Goal: Task Accomplishment & Management: Use online tool/utility

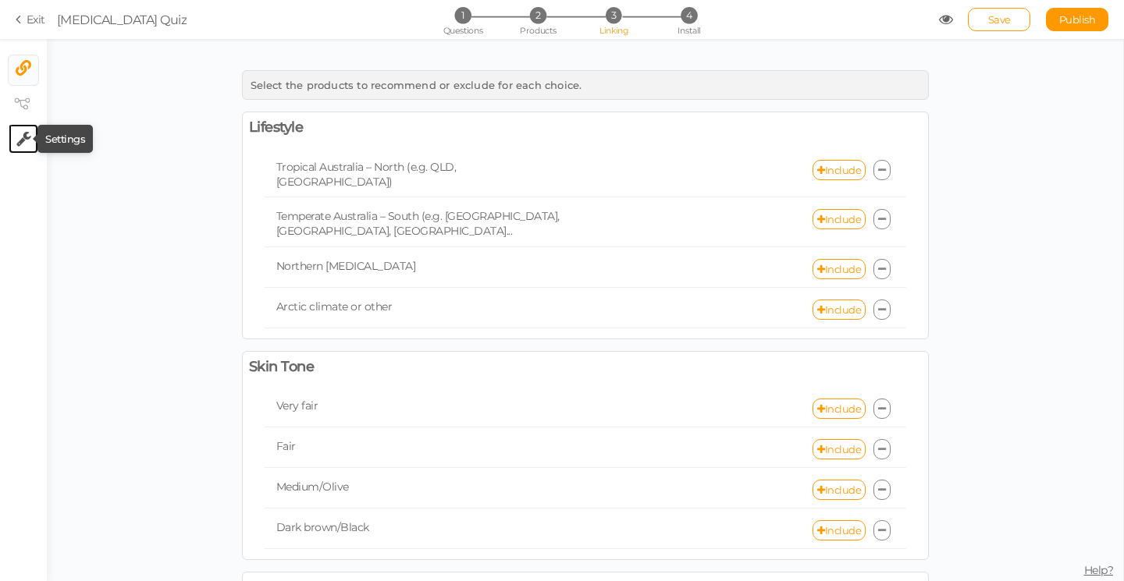
click at [26, 139] on icon at bounding box center [23, 139] width 15 height 16
select select "en"
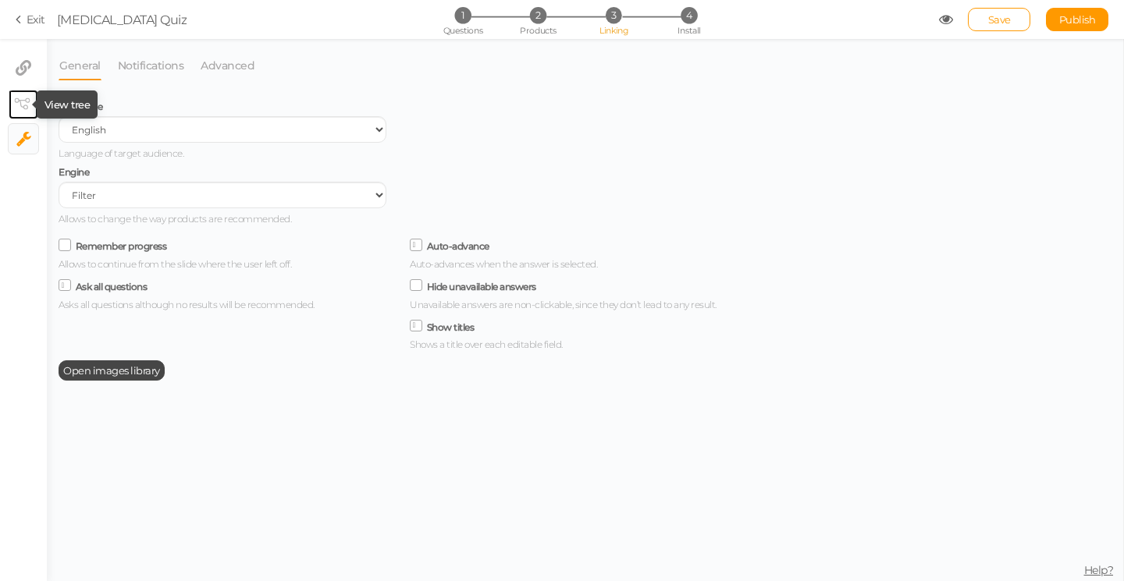
click at [18, 101] on icon at bounding box center [22, 104] width 16 height 12
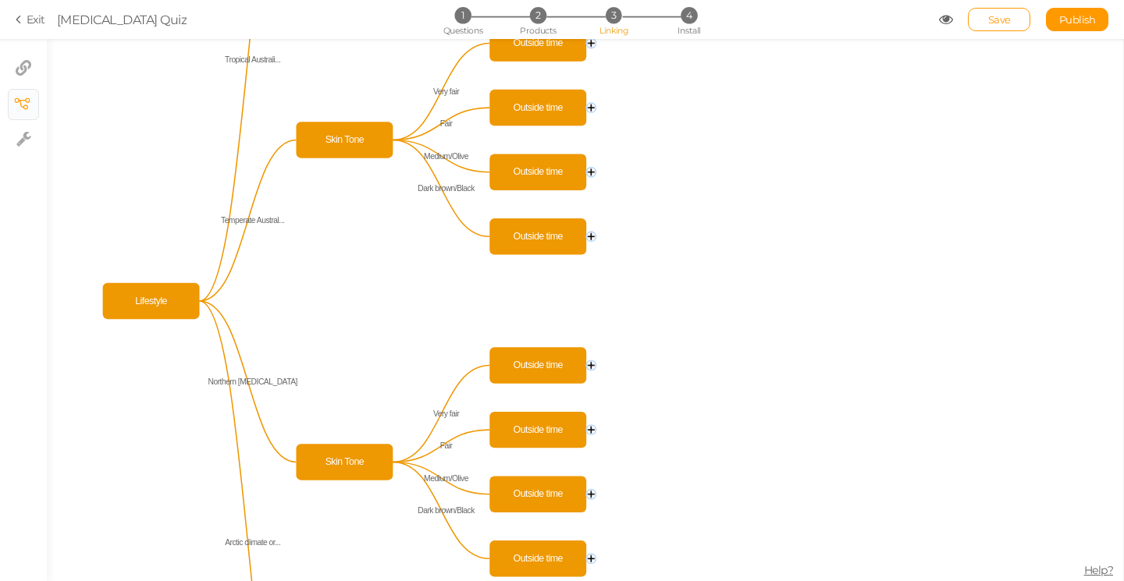
click at [1096, 570] on span "Help?" at bounding box center [1099, 570] width 30 height 14
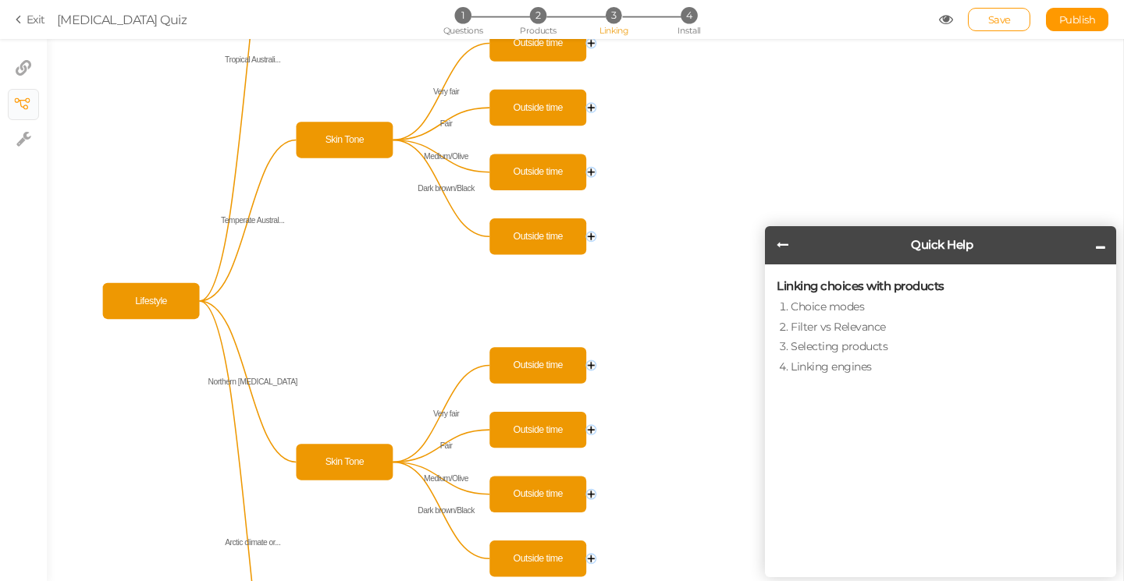
click at [789, 247] on header "Quick Help" at bounding box center [940, 245] width 351 height 38
click at [784, 247] on icon at bounding box center [782, 245] width 12 height 12
click at [804, 346] on link "Linking step" at bounding box center [821, 346] width 62 height 14
click at [812, 307] on link "Linking choices with products" at bounding box center [867, 307] width 154 height 14
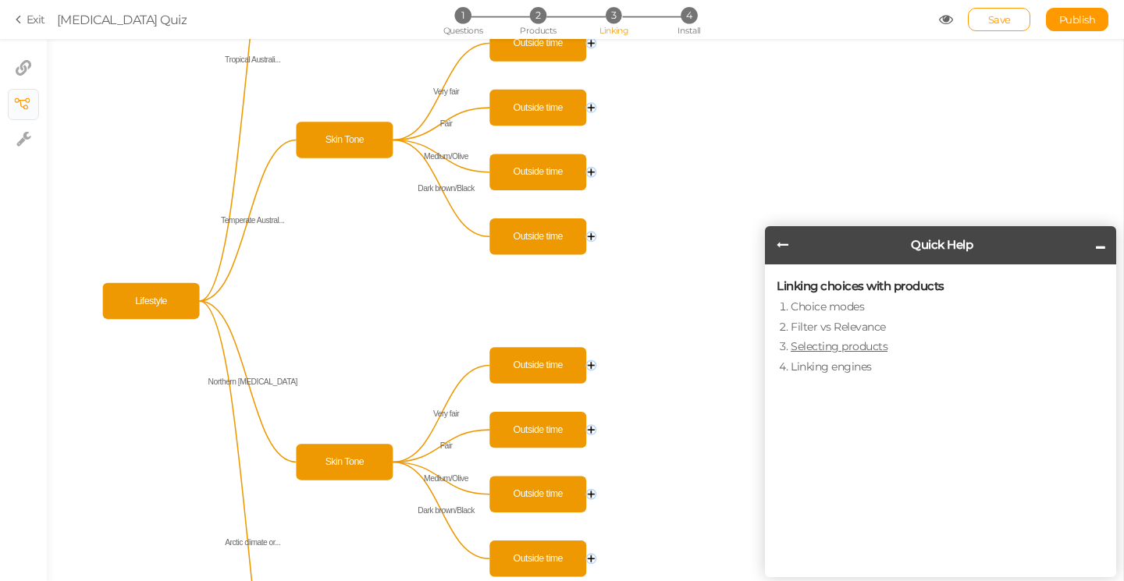
click at [829, 341] on link "Selecting products" at bounding box center [838, 346] width 97 height 14
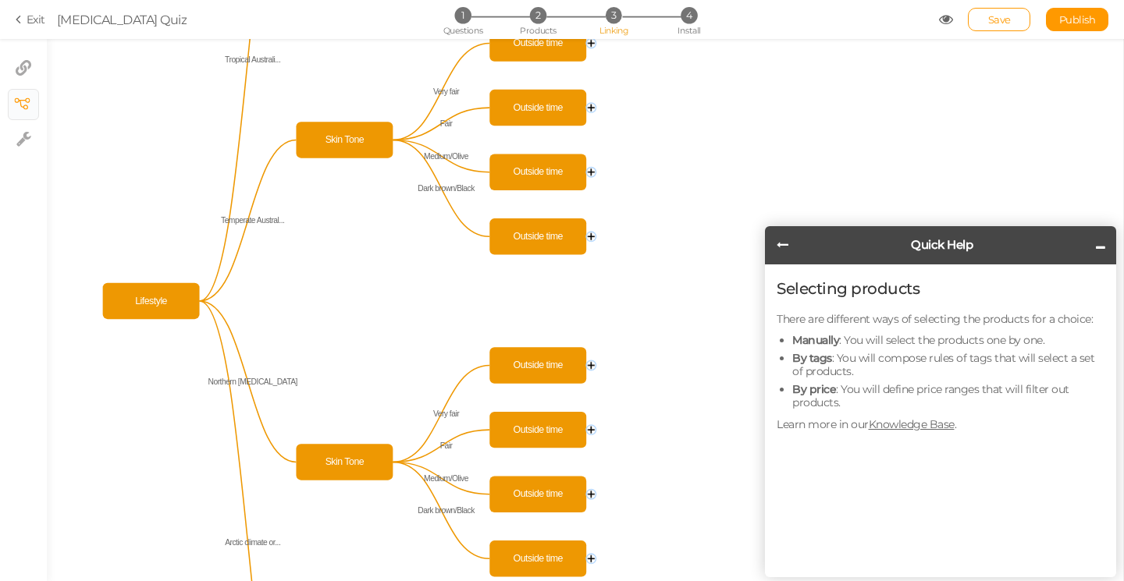
click at [1095, 243] on icon at bounding box center [1099, 248] width 9 height 12
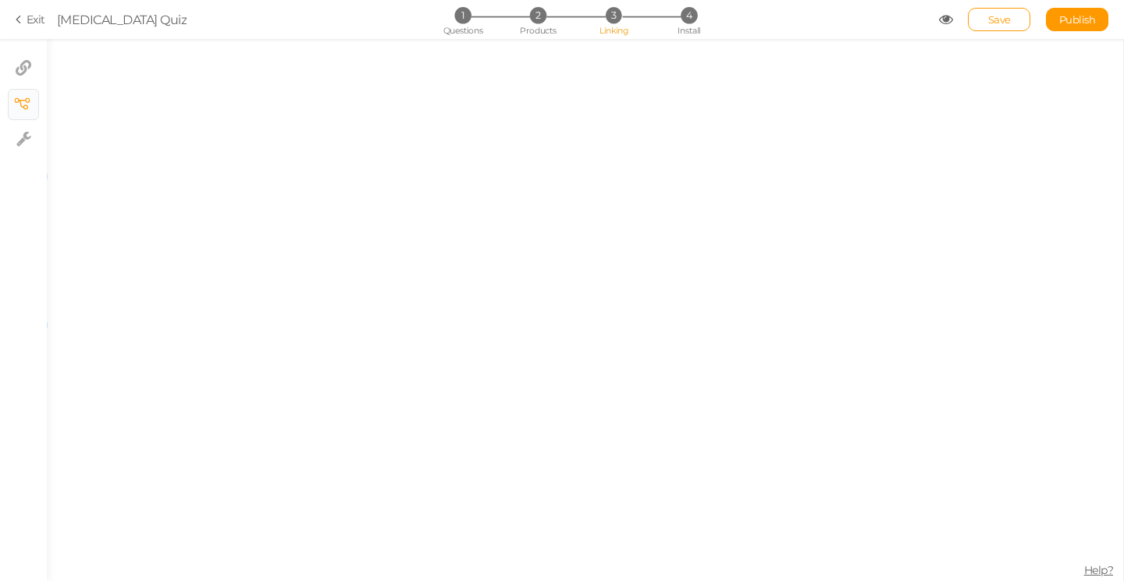
click at [20, 20] on icon at bounding box center [21, 19] width 11 height 14
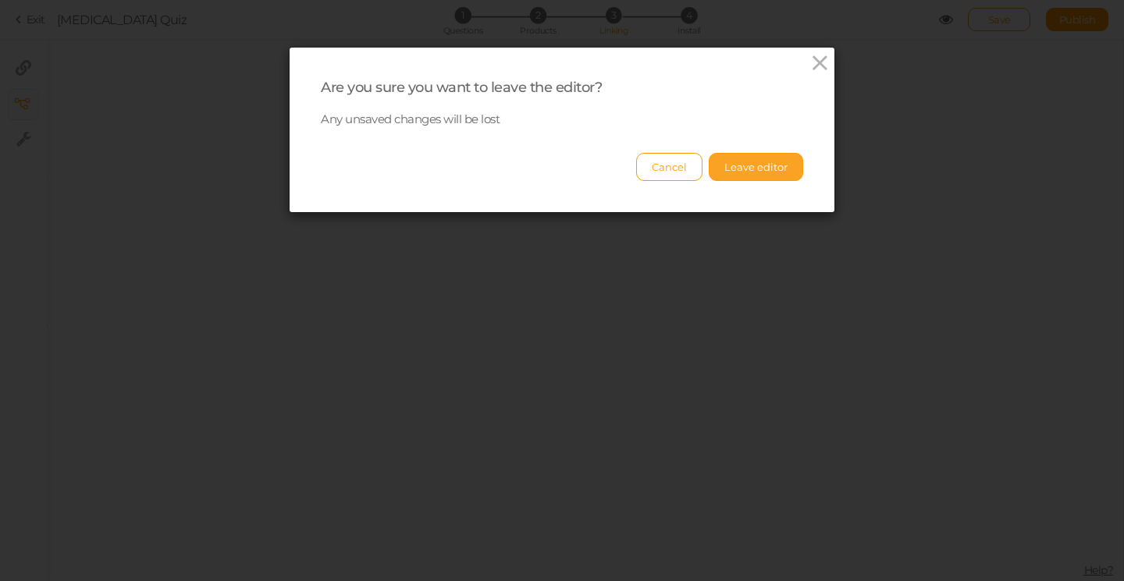
click at [778, 168] on button "Leave editor" at bounding box center [755, 167] width 94 height 28
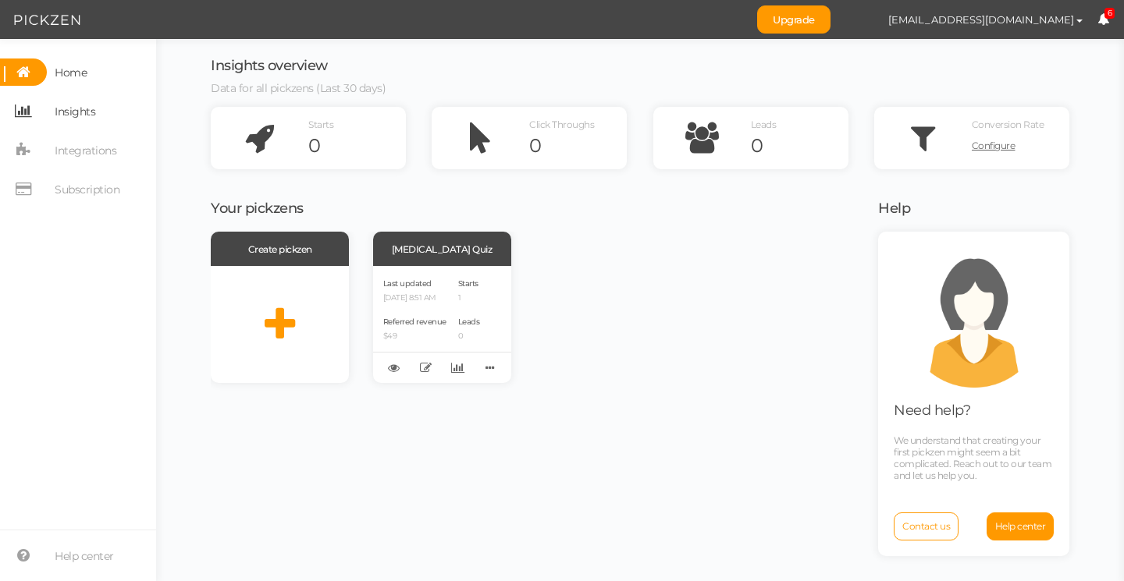
click at [65, 116] on span "Insights" at bounding box center [75, 111] width 41 height 25
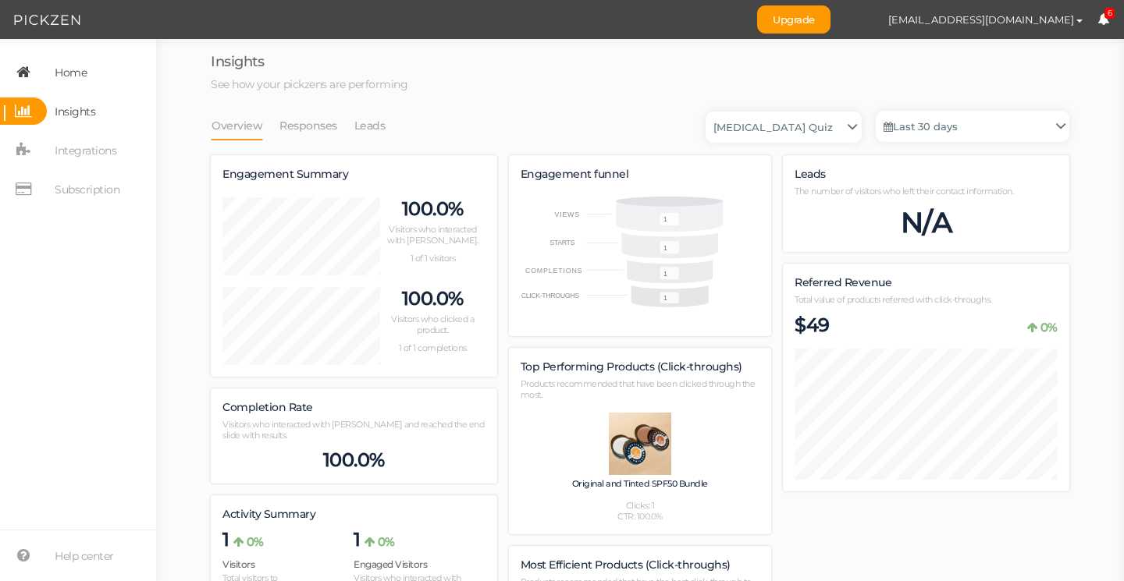
click at [65, 73] on span "Home" at bounding box center [71, 72] width 32 height 25
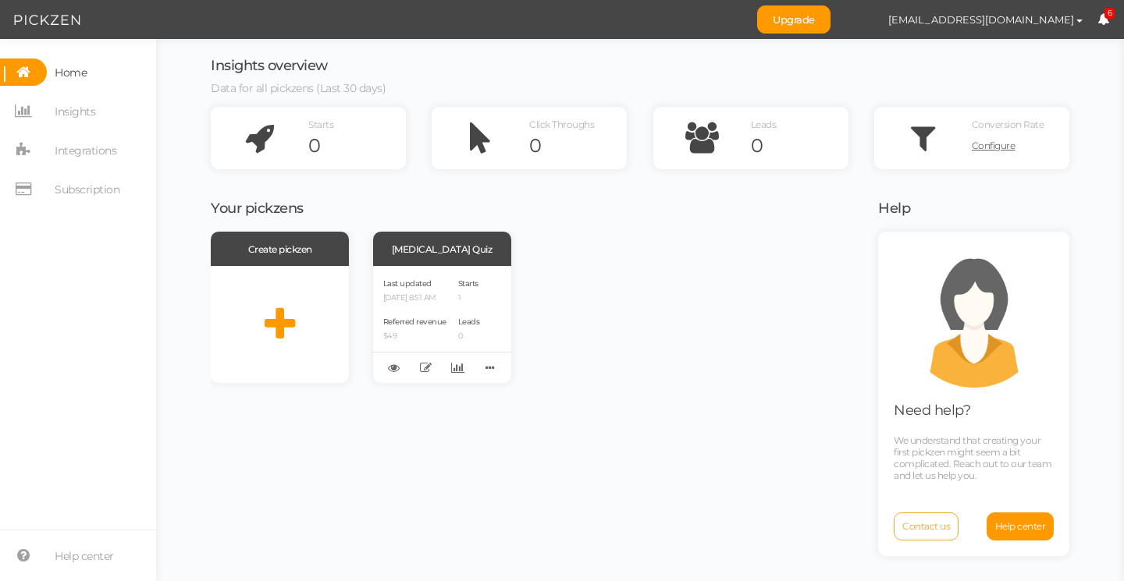
click at [916, 527] on span "Contact us" at bounding box center [926, 526] width 48 height 12
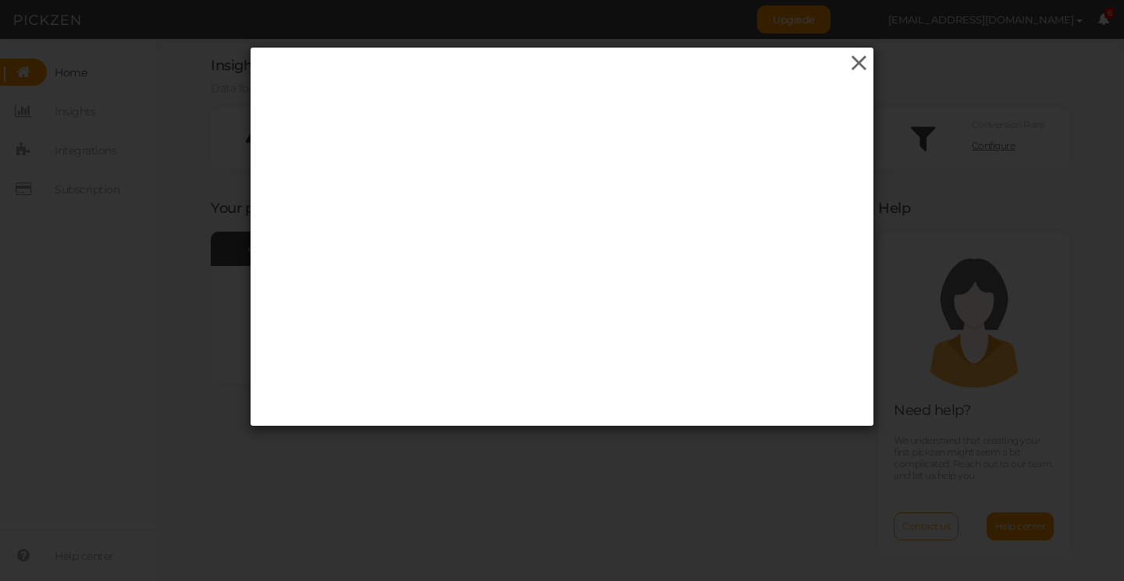
click at [857, 59] on icon at bounding box center [858, 62] width 23 height 23
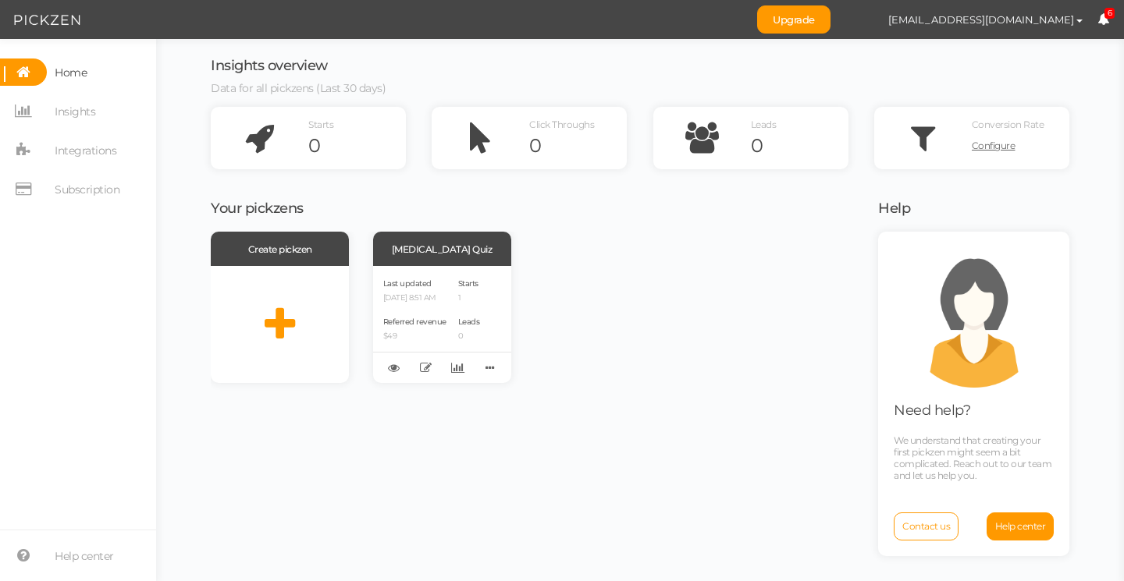
click at [1102, 16] on icon at bounding box center [1103, 19] width 12 height 12
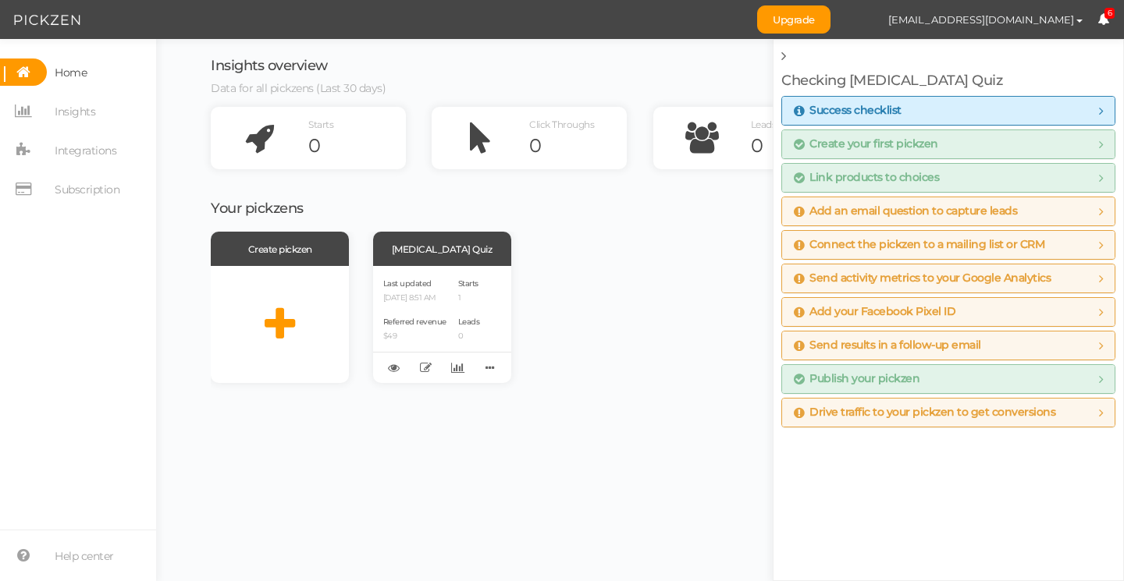
click at [918, 208] on span "Add an email question to capture leads" at bounding box center [905, 211] width 223 height 12
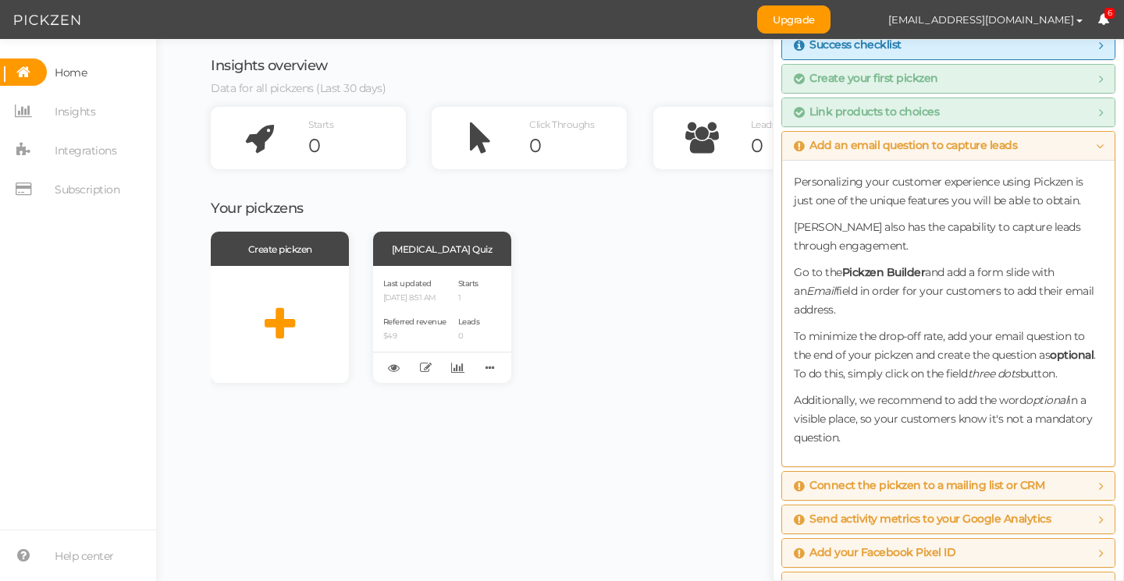
scroll to position [162, 0]
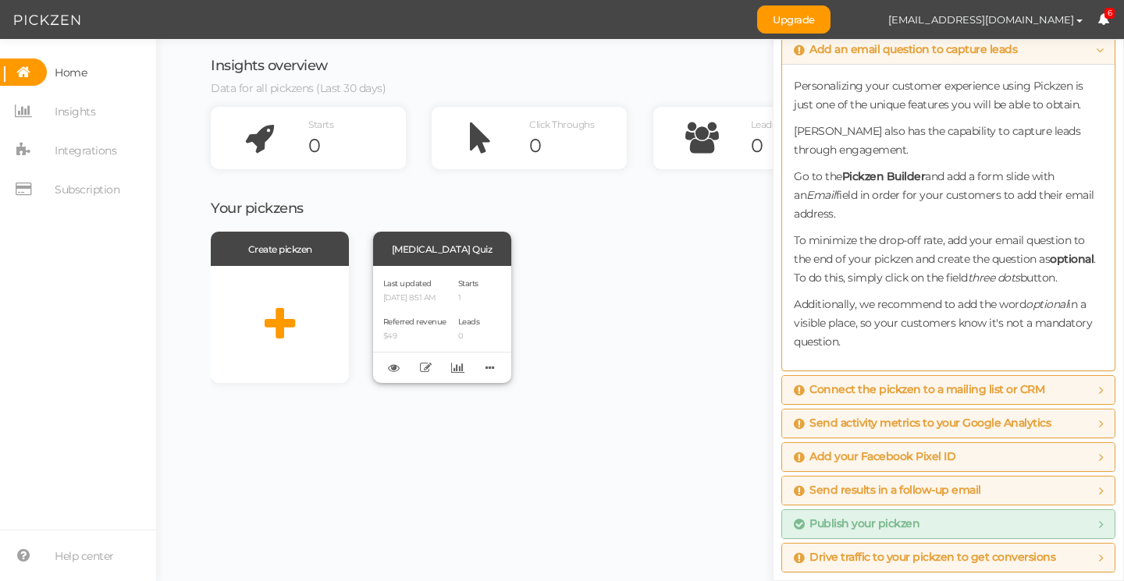
click at [430, 321] on span "Referred revenue" at bounding box center [414, 322] width 63 height 10
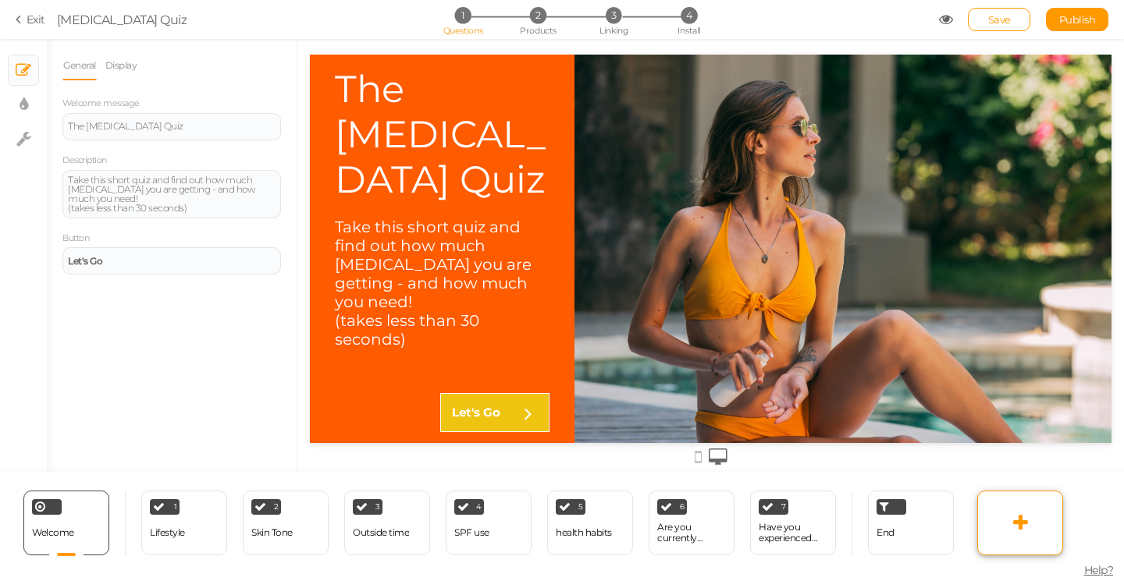
click at [1033, 527] on link at bounding box center [1020, 523] width 86 height 65
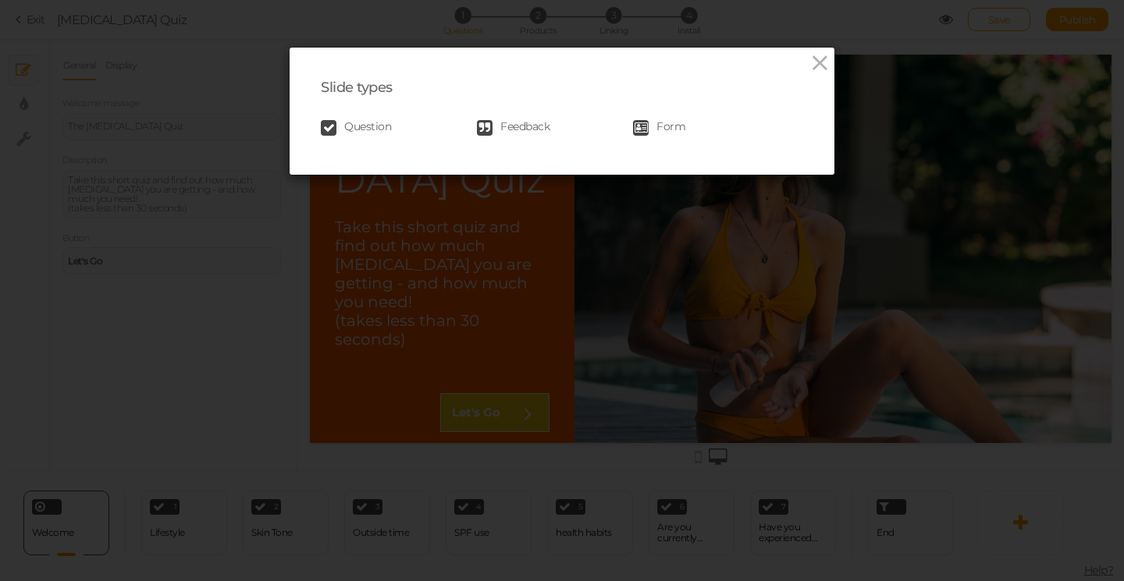
click at [659, 126] on span "Form" at bounding box center [670, 128] width 29 height 16
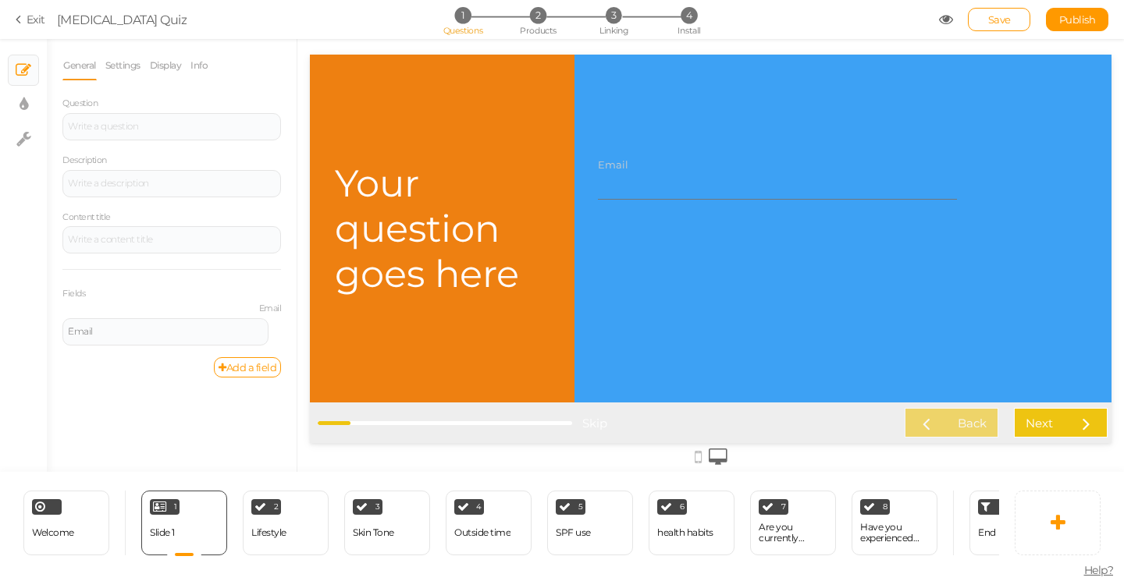
click at [417, 218] on h1 "Your question goes here" at bounding box center [442, 229] width 215 height 136
click at [118, 115] on div at bounding box center [171, 126] width 218 height 27
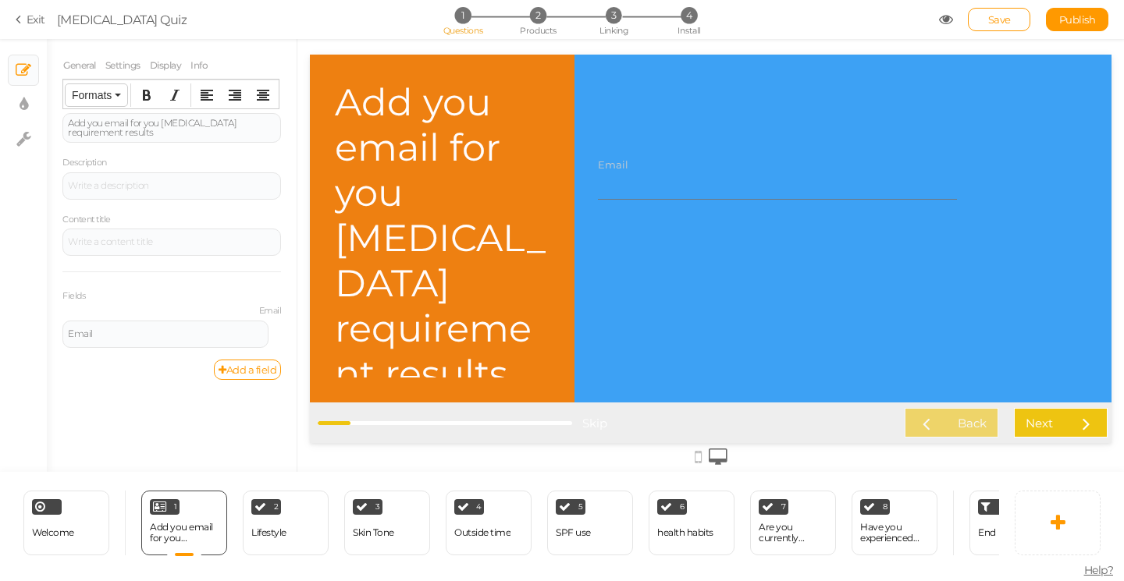
click at [112, 94] on button "Formats" at bounding box center [97, 95] width 62 height 22
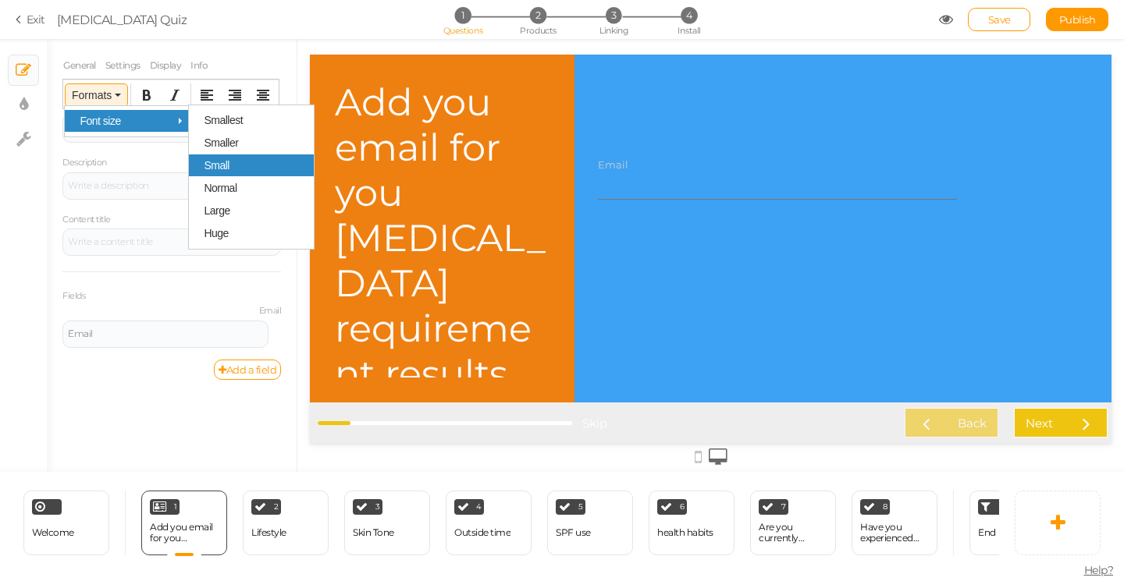
click at [234, 173] on div "Small" at bounding box center [251, 165] width 125 height 22
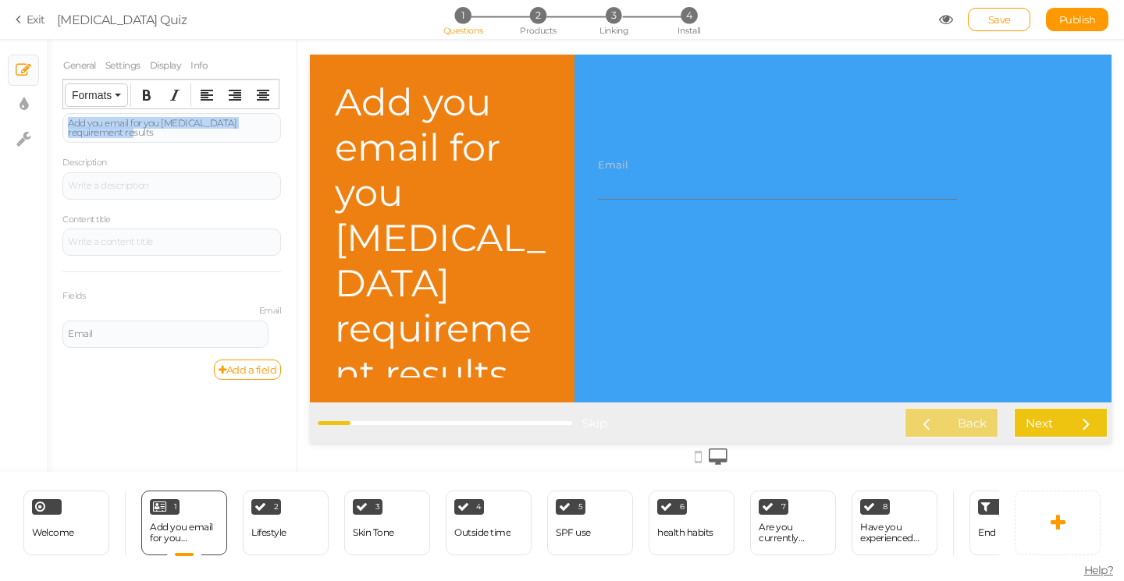
click at [101, 95] on span "Formats" at bounding box center [92, 95] width 40 height 12
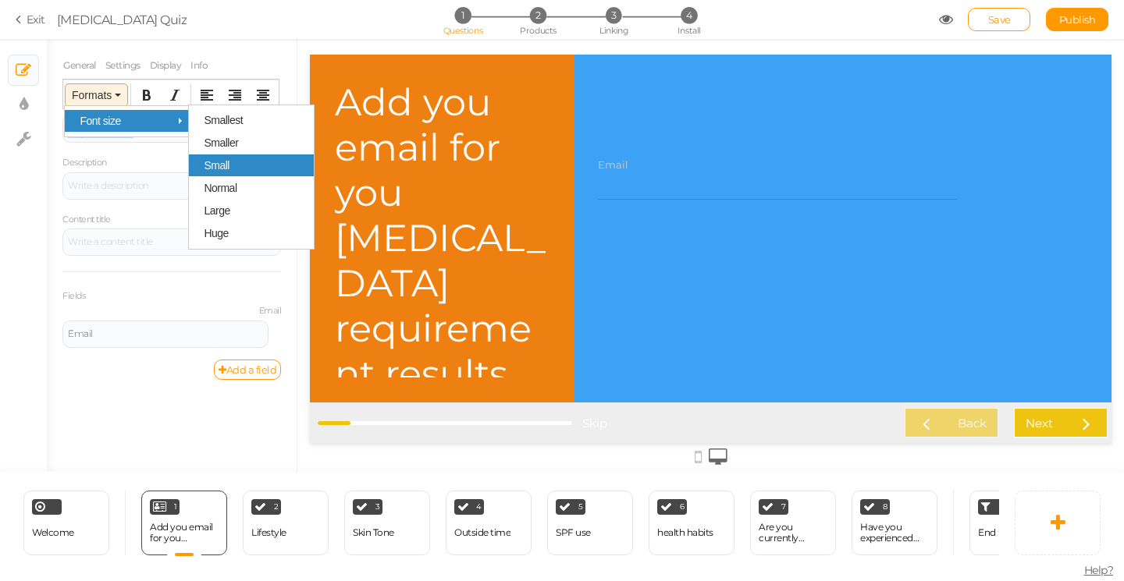
click at [225, 167] on span "Small" at bounding box center [217, 165] width 26 height 12
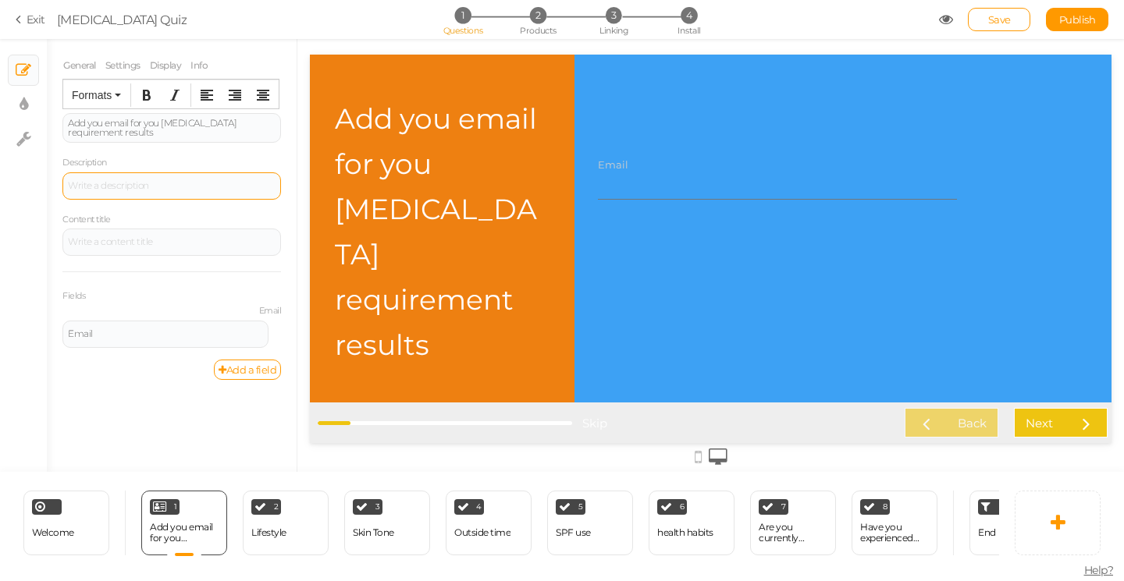
click at [154, 184] on div at bounding box center [172, 185] width 208 height 9
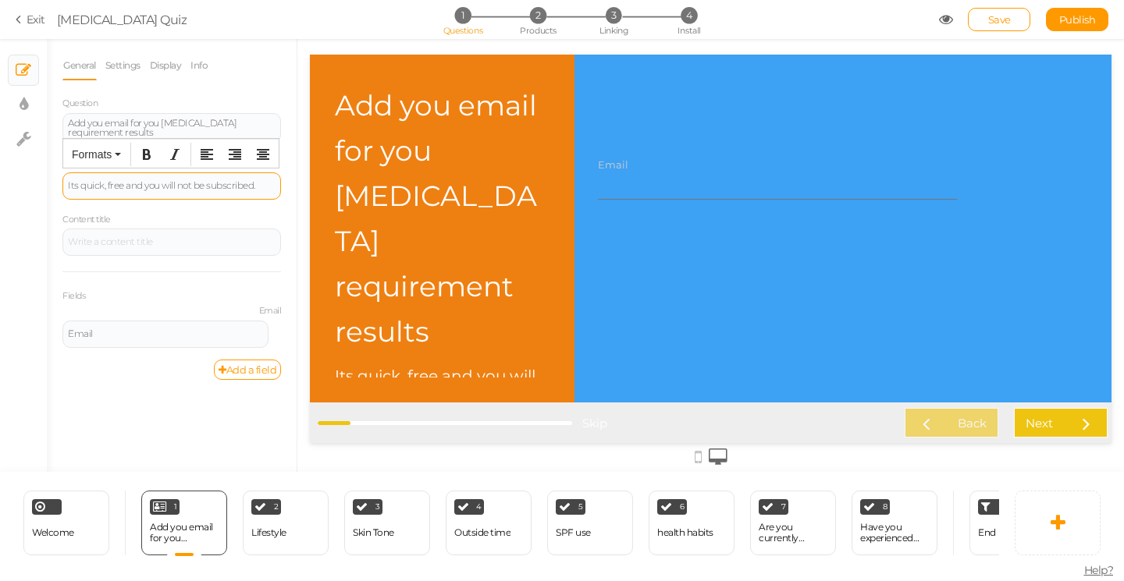
click at [81, 186] on div "Its quick, free and you will not be subscribed." at bounding box center [172, 185] width 208 height 9
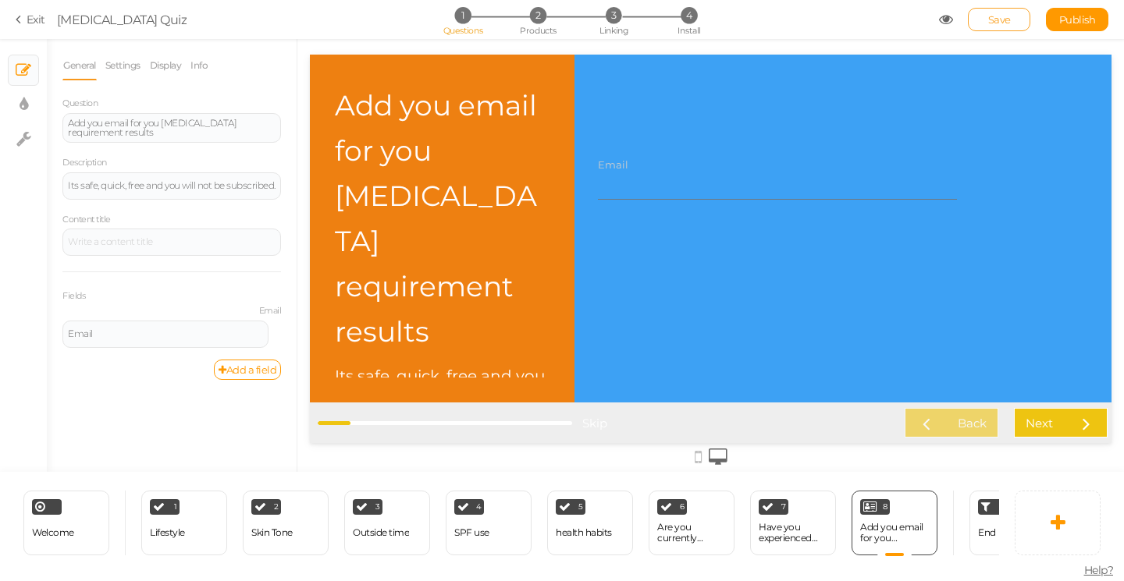
click at [1014, 16] on link "Save" at bounding box center [999, 19] width 62 height 23
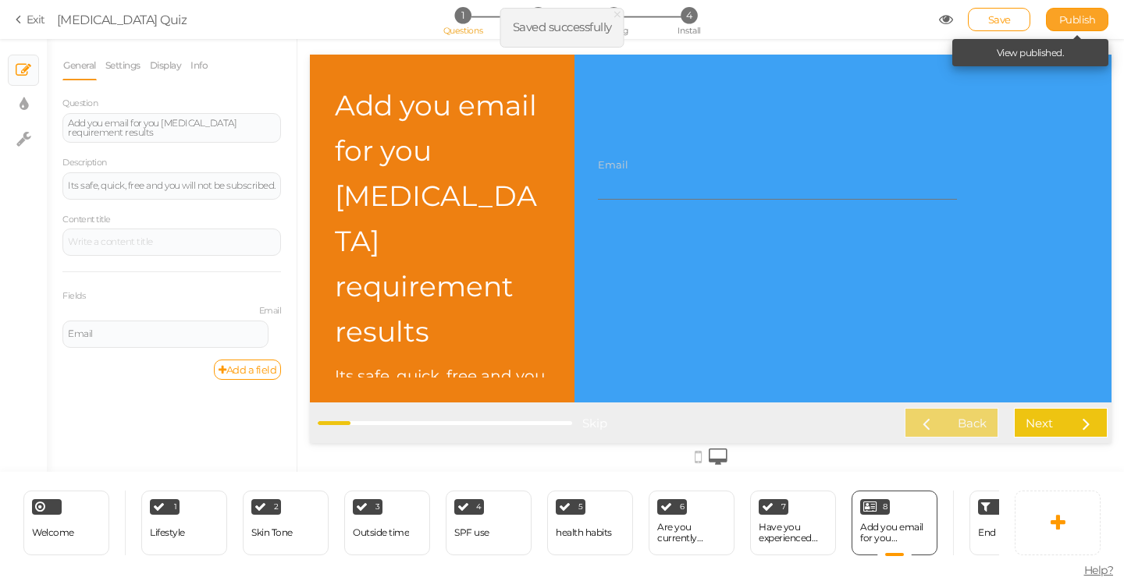
click at [1084, 19] on span "Publish" at bounding box center [1077, 19] width 37 height 12
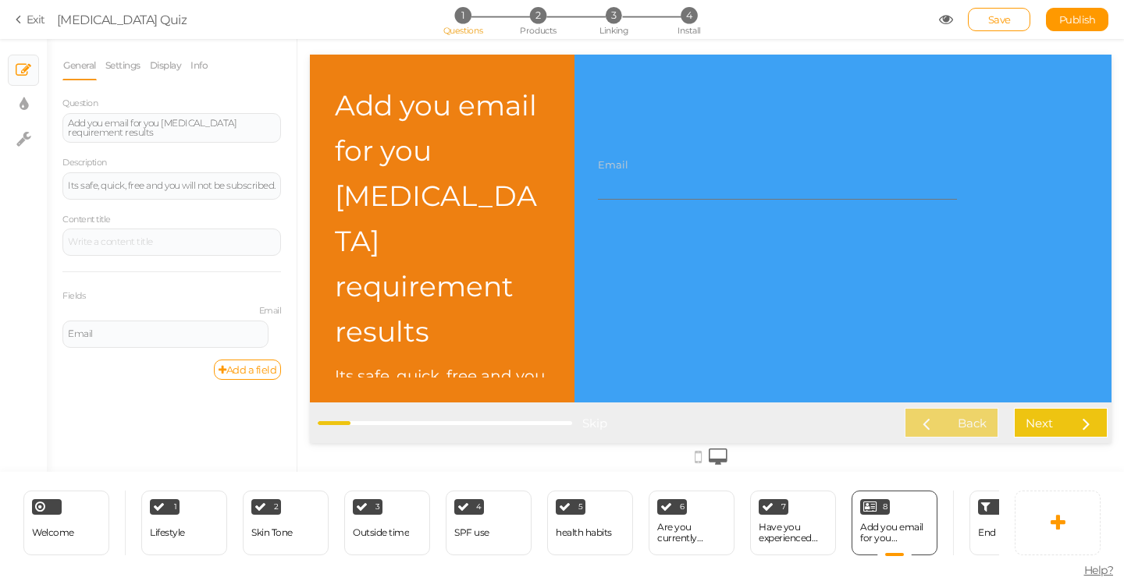
click at [19, 22] on icon at bounding box center [21, 19] width 11 height 14
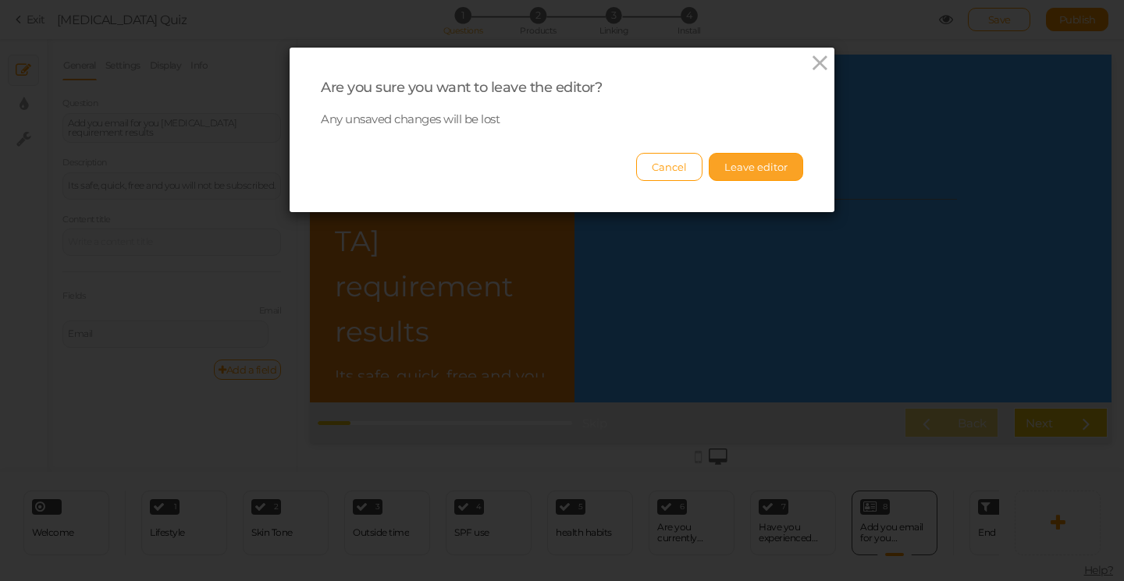
click at [739, 171] on button "Leave editor" at bounding box center [755, 167] width 94 height 28
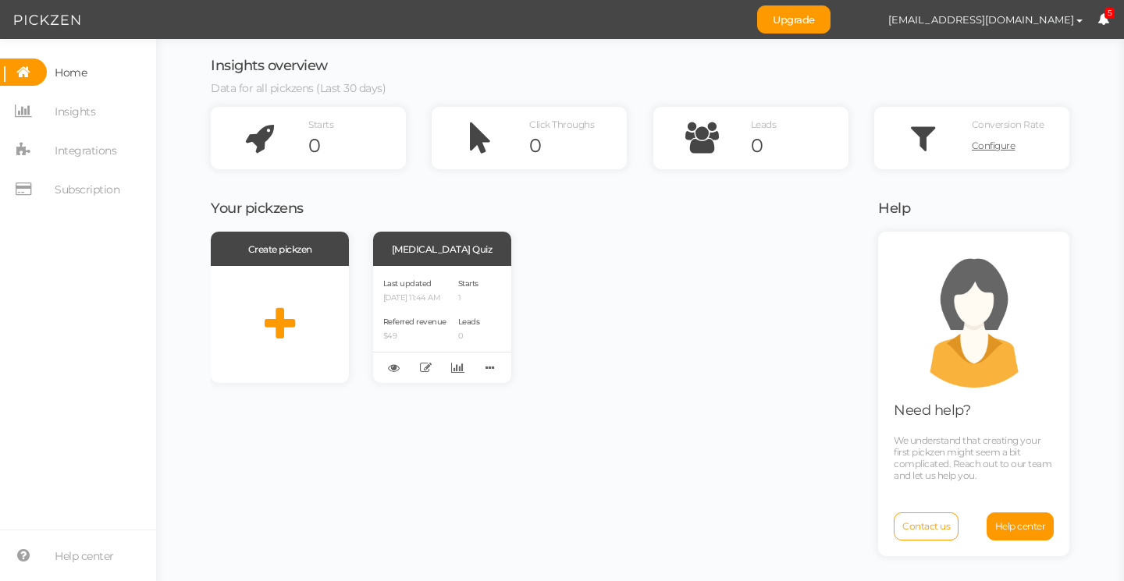
click at [1101, 22] on icon at bounding box center [1103, 19] width 12 height 12
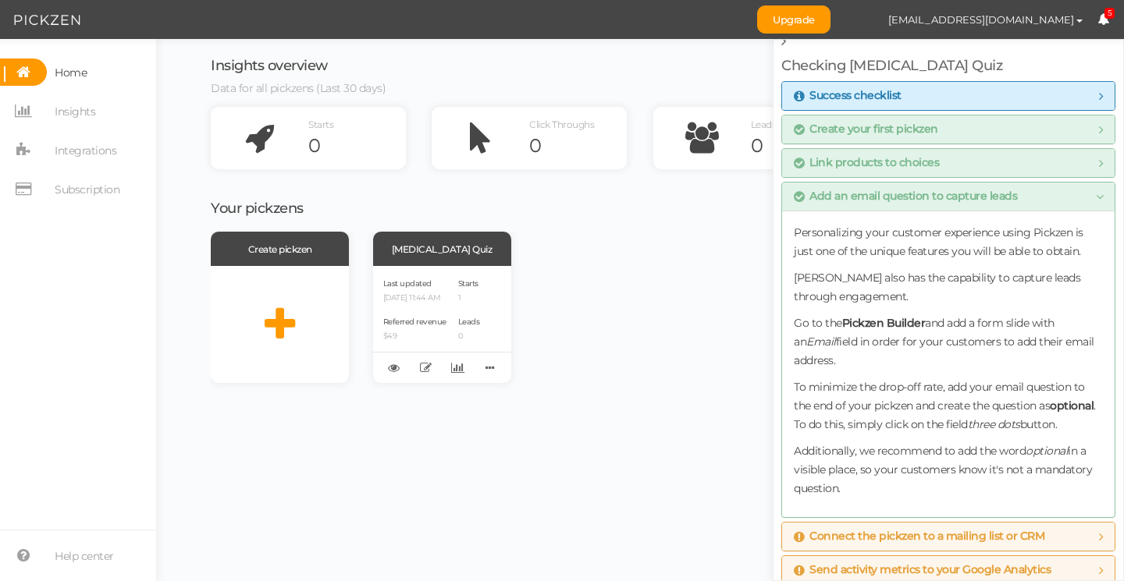
scroll to position [16, 0]
click at [801, 200] on icon at bounding box center [799, 196] width 11 height 12
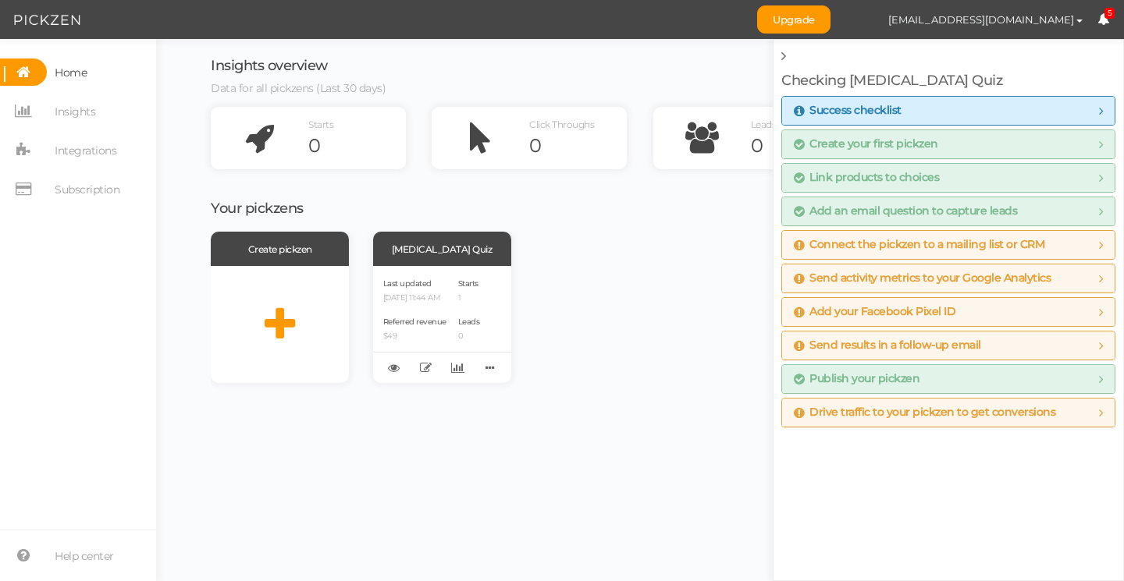
scroll to position [0, 0]
click at [854, 278] on span "Send activity metrics to your Google Analytics" at bounding box center [922, 278] width 257 height 12
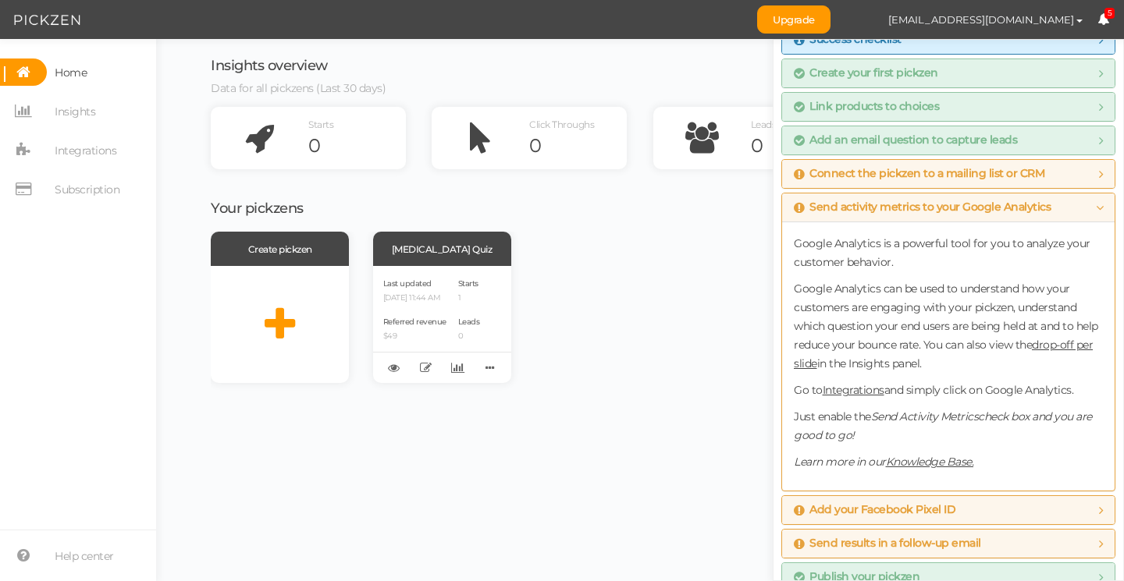
scroll to position [73, 0]
click at [852, 391] on link "Integrations" at bounding box center [853, 388] width 62 height 14
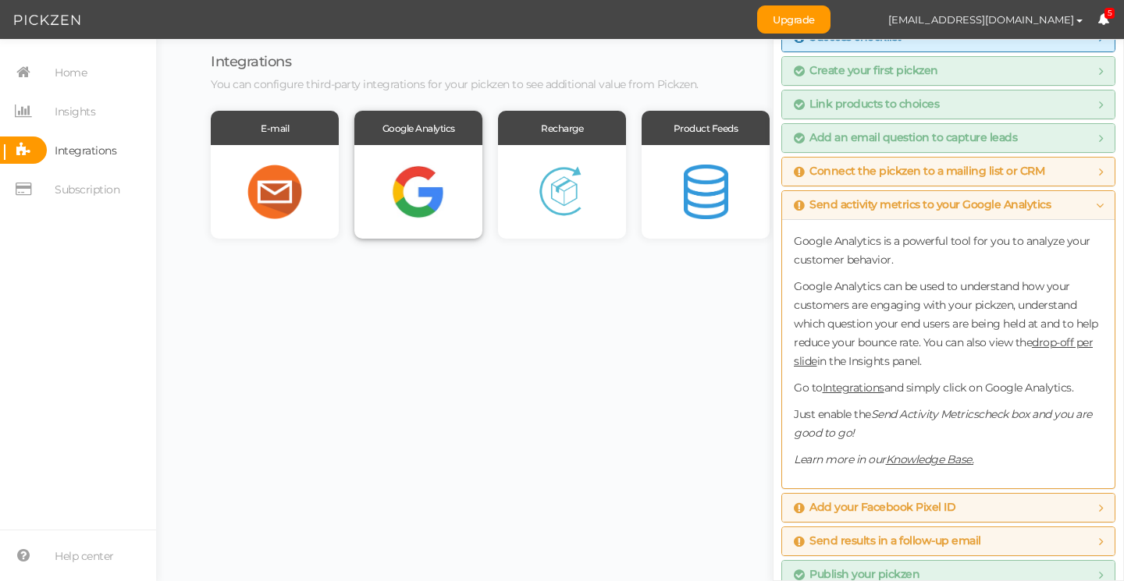
click at [420, 179] on div at bounding box center [418, 192] width 128 height 94
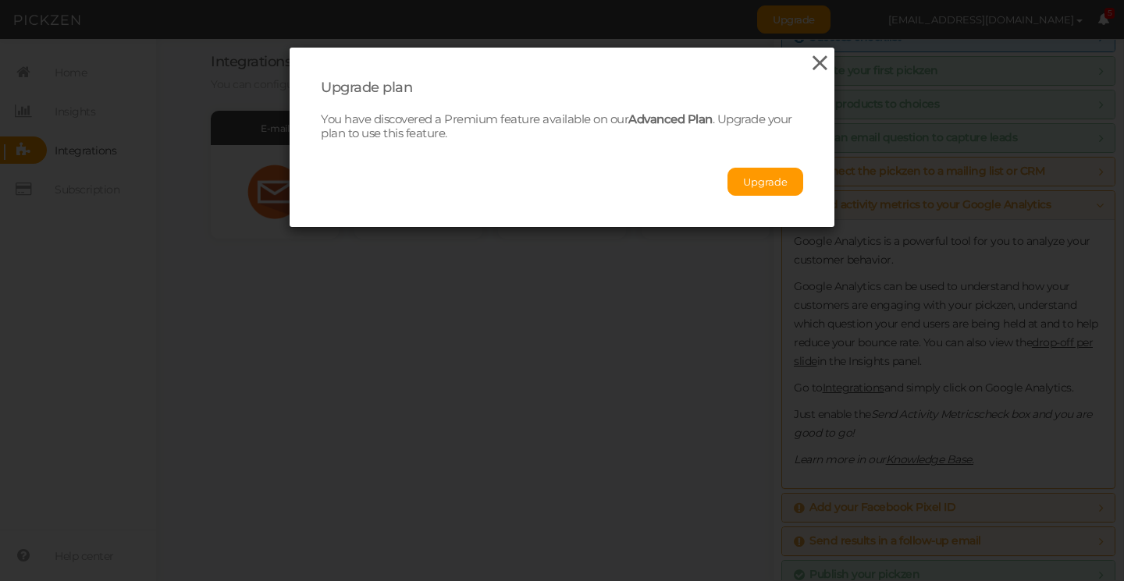
click at [821, 61] on icon at bounding box center [819, 62] width 23 height 23
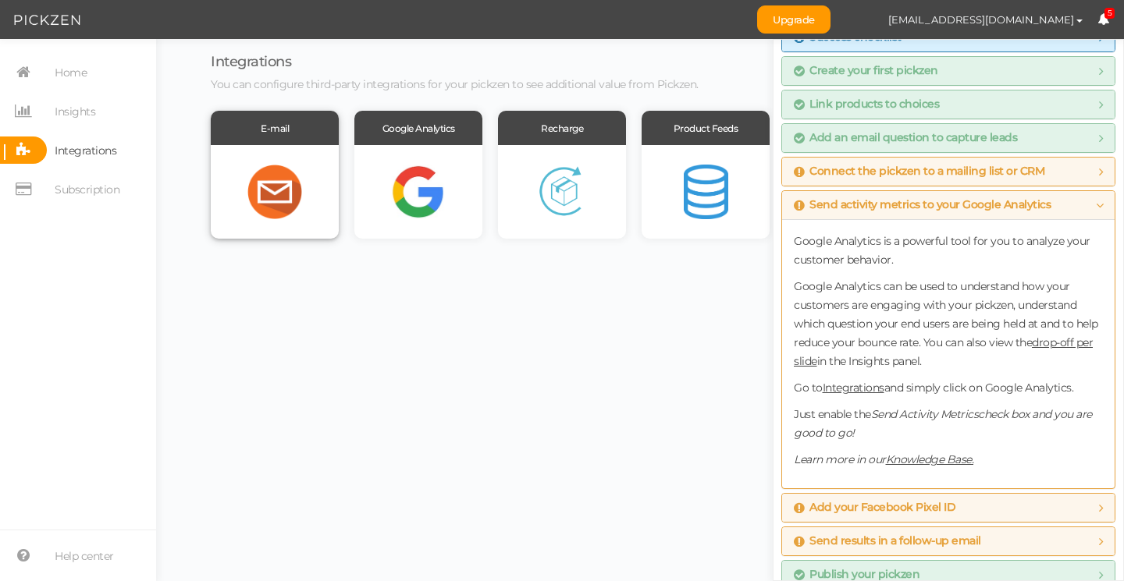
click at [274, 183] on div at bounding box center [275, 192] width 128 height 94
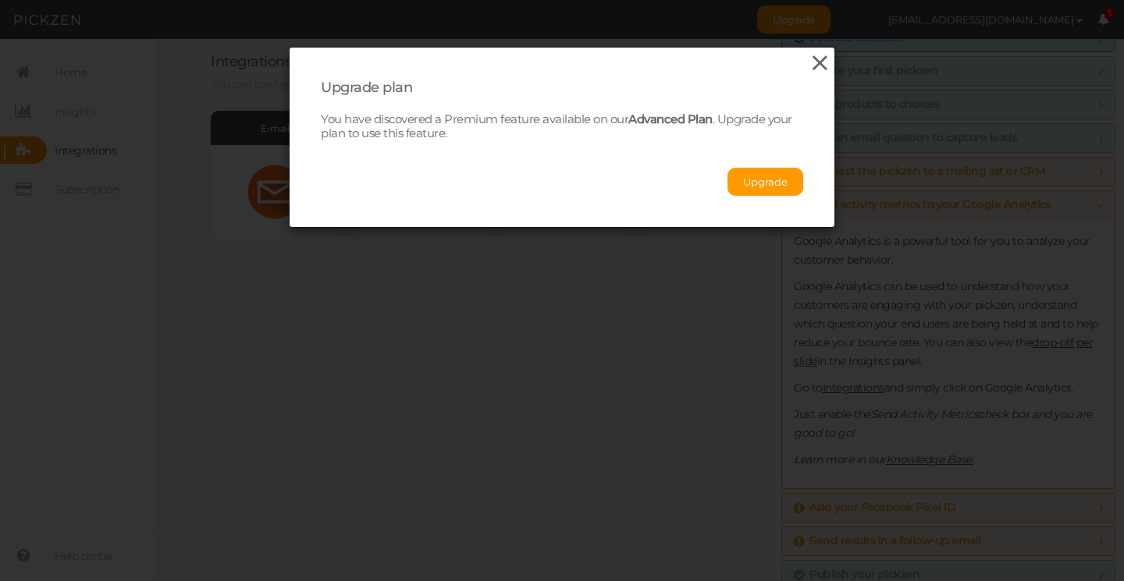
click at [822, 70] on icon at bounding box center [819, 62] width 23 height 23
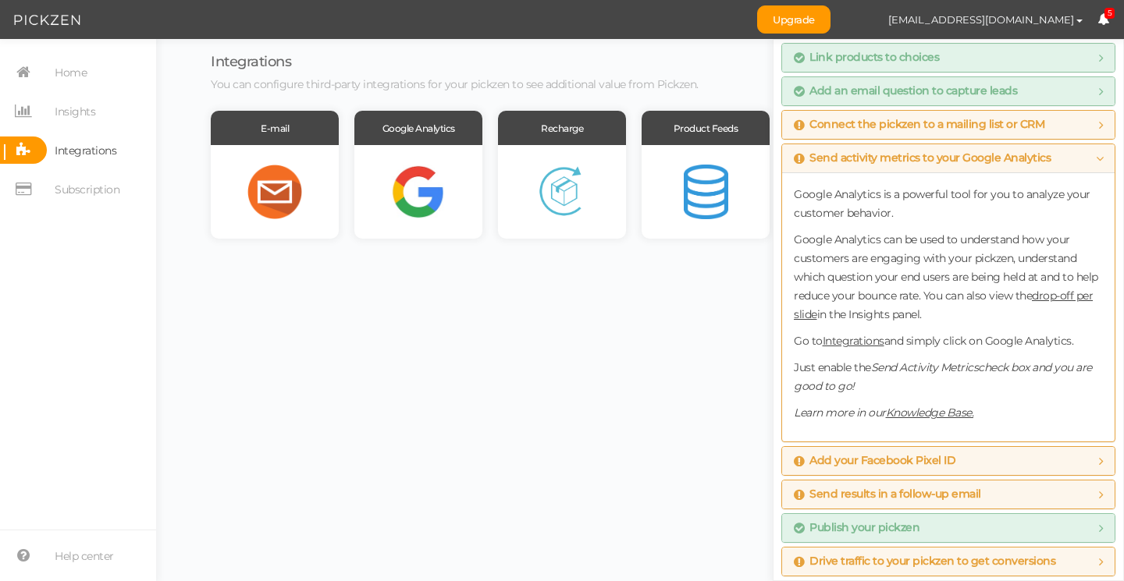
scroll to position [124, 0]
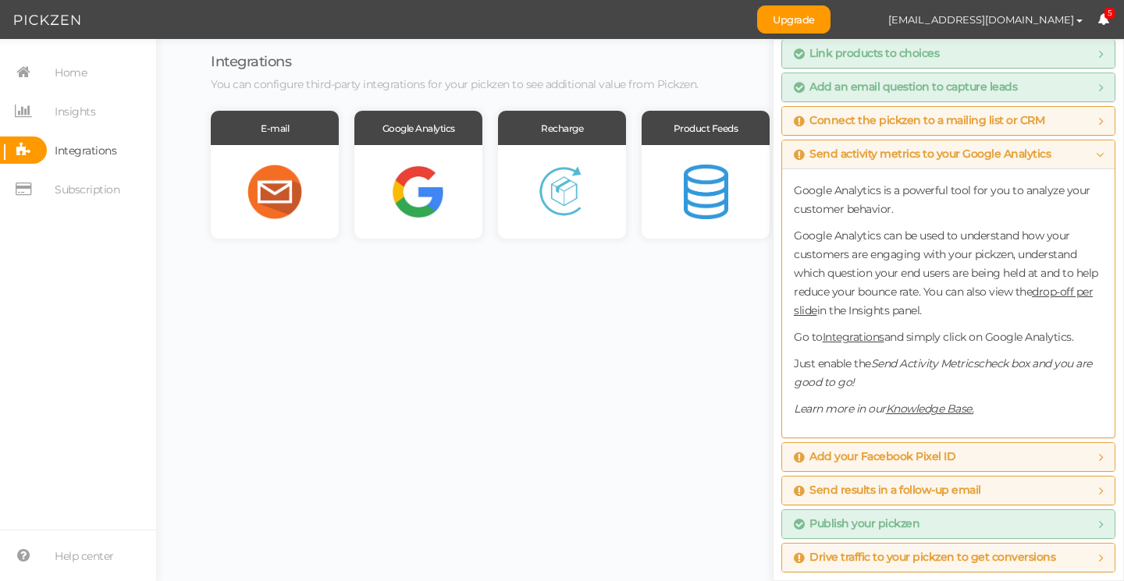
click at [799, 149] on icon at bounding box center [799, 154] width 11 height 12
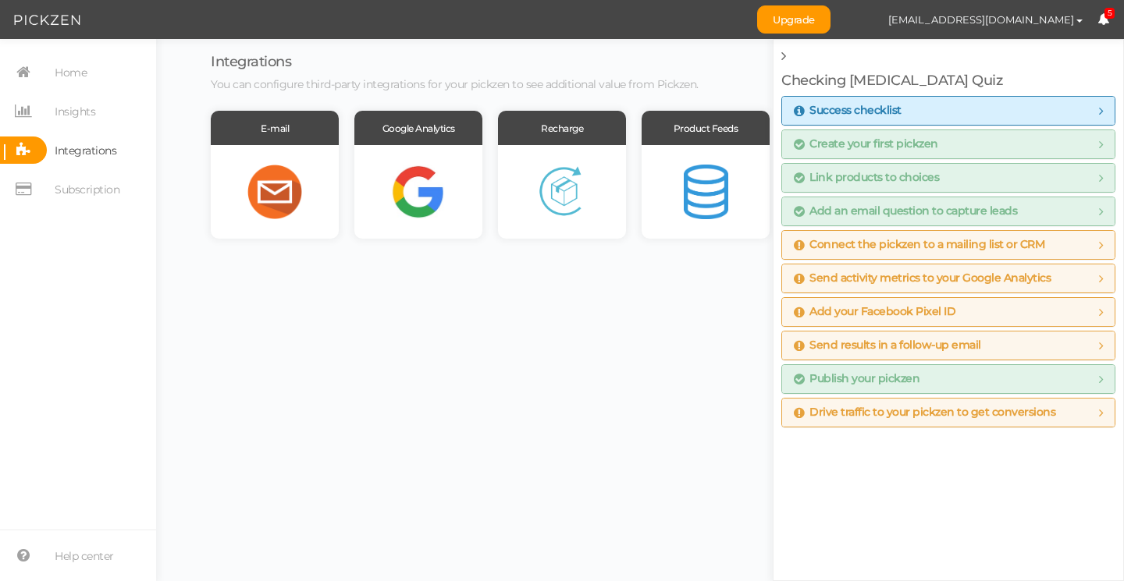
scroll to position [0, 0]
click at [822, 352] on div "Send results in a follow-up email" at bounding box center [948, 346] width 332 height 28
click at [822, 348] on span "Send results in a follow-up email" at bounding box center [887, 345] width 187 height 12
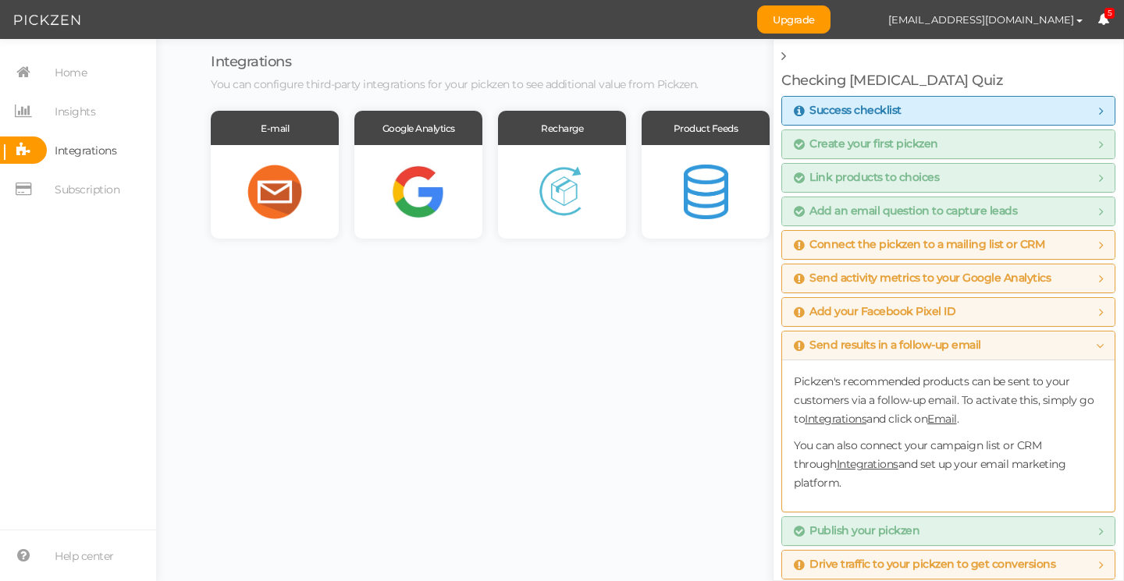
click at [818, 421] on link "Integrations" at bounding box center [835, 419] width 62 height 14
click at [836, 463] on link "Integrations" at bounding box center [867, 464] width 62 height 14
click at [833, 559] on span "Drive traffic to your pickzen to get conversions" at bounding box center [924, 565] width 261 height 12
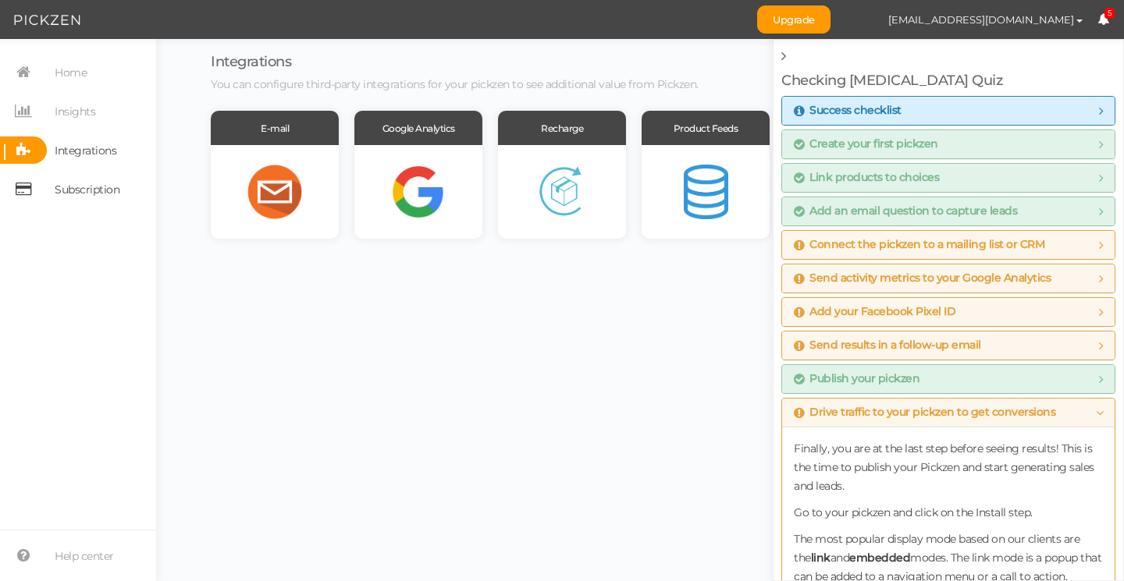
click at [97, 187] on span "Subscription" at bounding box center [87, 189] width 65 height 25
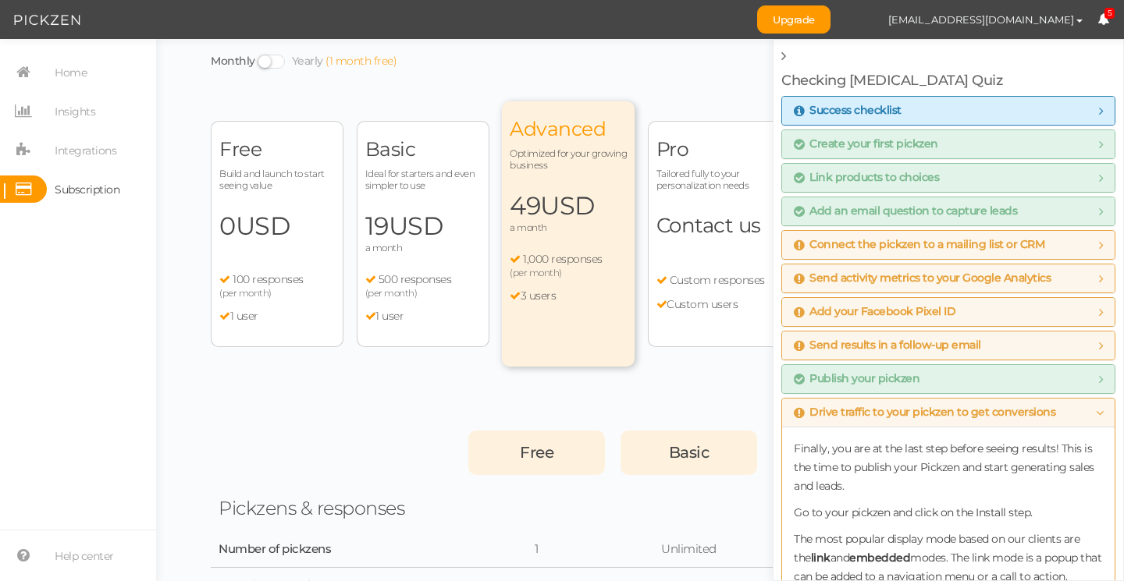
click at [260, 172] on span "Build and launch to start seeing value" at bounding box center [276, 179] width 115 height 23
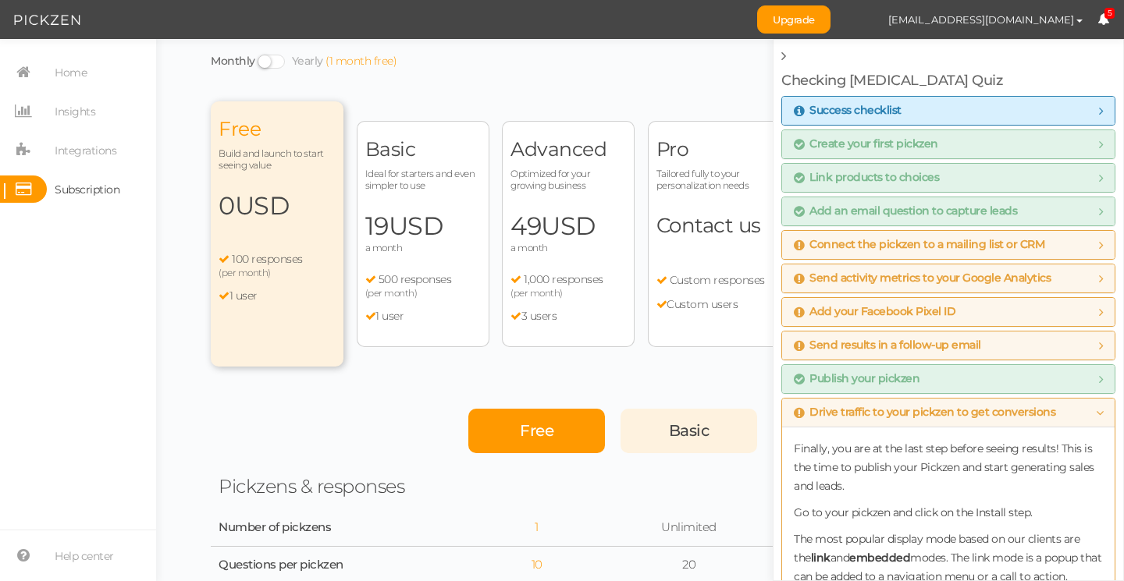
click at [334, 422] on div at bounding box center [335, 431] width 234 height 44
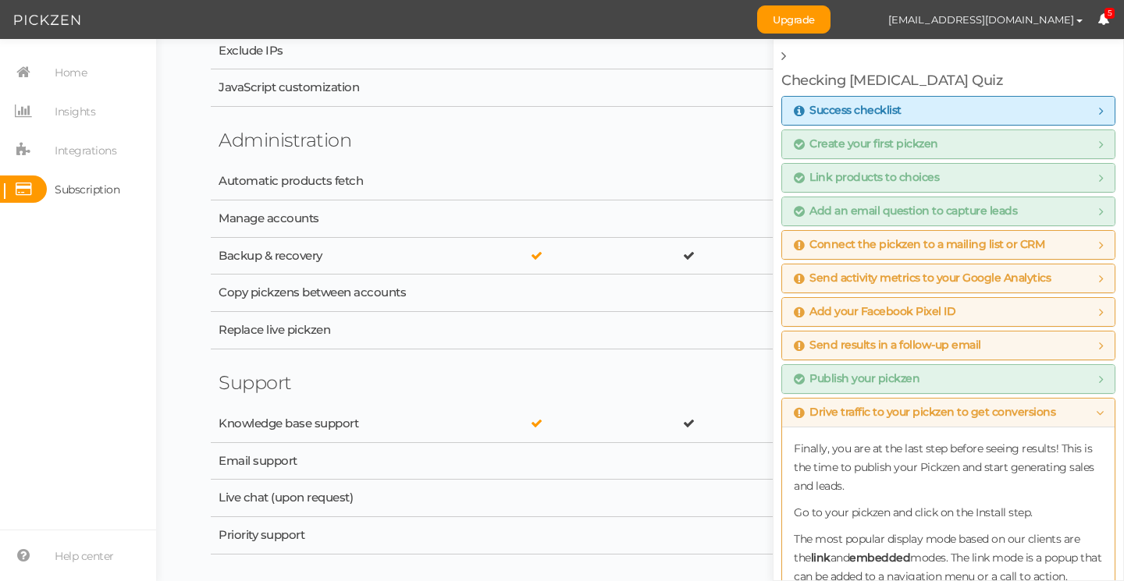
scroll to position [2711, 0]
